Goal: Task Accomplishment & Management: Manage account settings

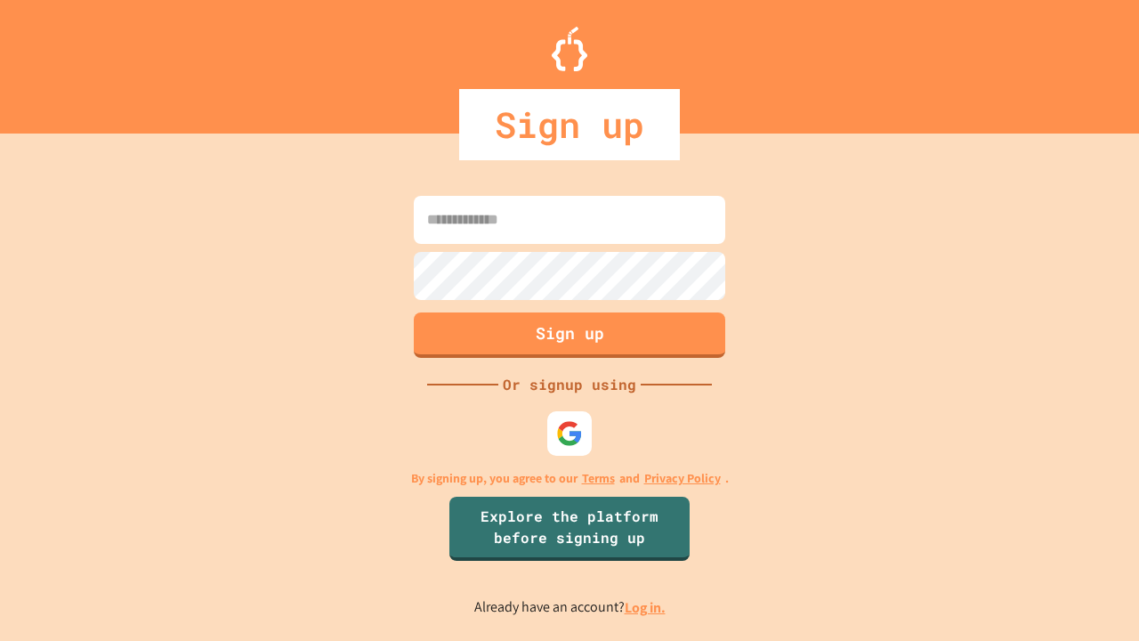
click at [646, 607] on link "Log in." at bounding box center [645, 607] width 41 height 19
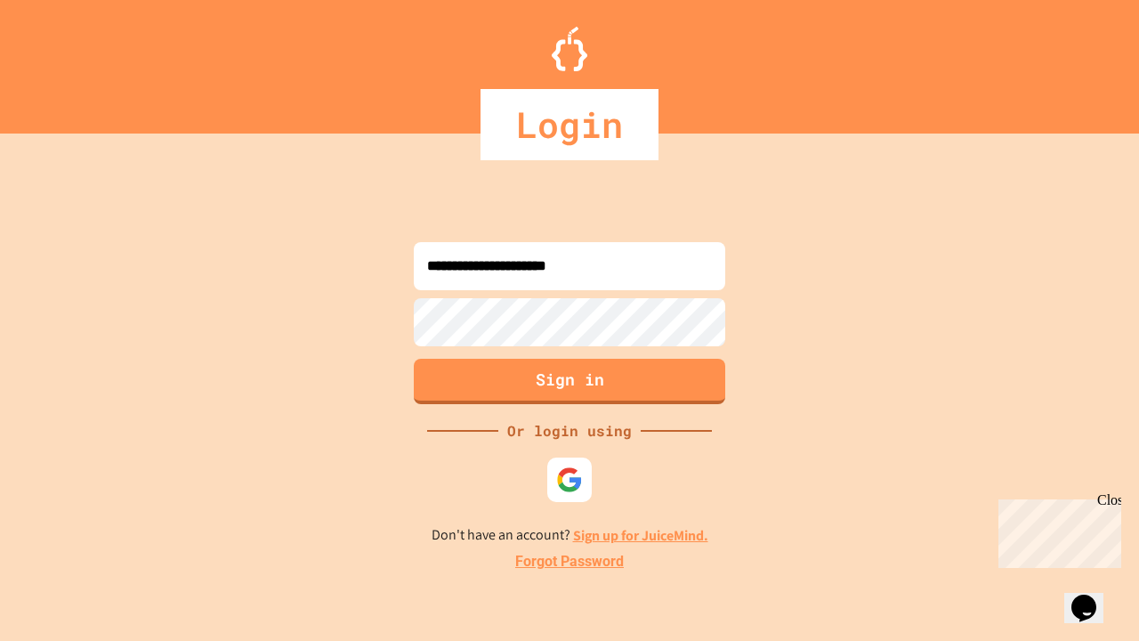
type input "**********"
